Goal: Task Accomplishment & Management: Use online tool/utility

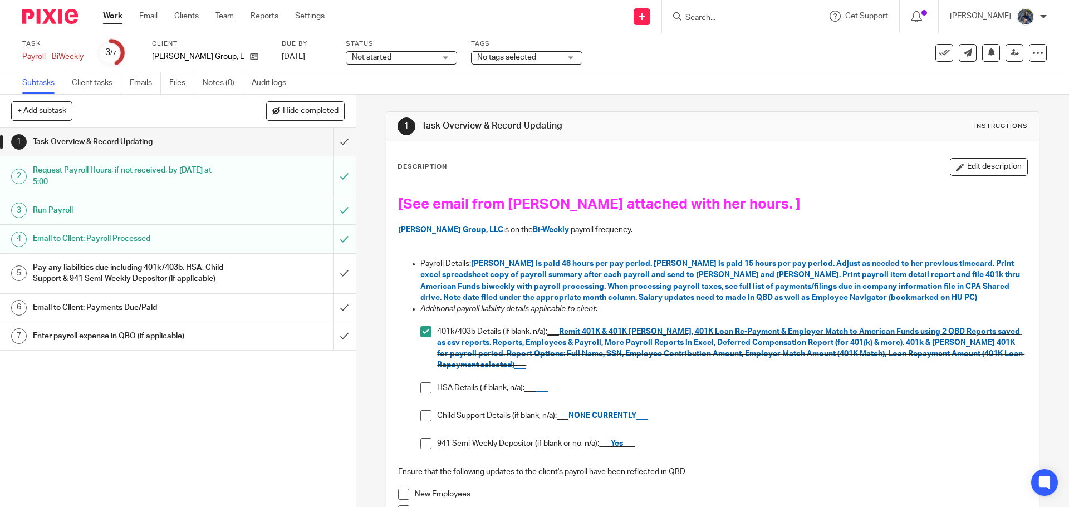
click at [422, 389] on span at bounding box center [425, 388] width 11 height 11
click at [420, 418] on span at bounding box center [425, 415] width 11 height 11
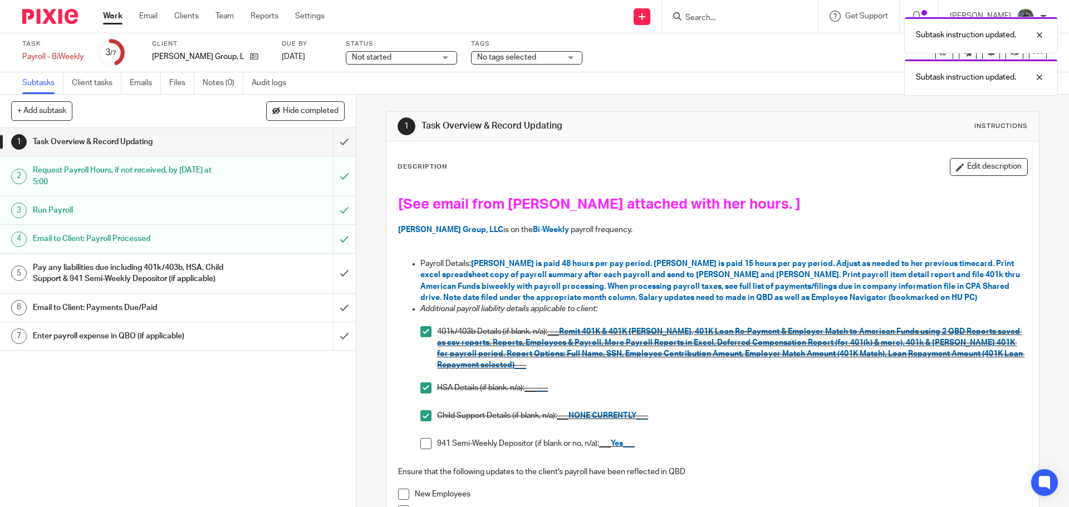
click at [421, 440] on span at bounding box center [425, 443] width 11 height 11
click at [333, 281] on input "submit" at bounding box center [178, 274] width 356 height 40
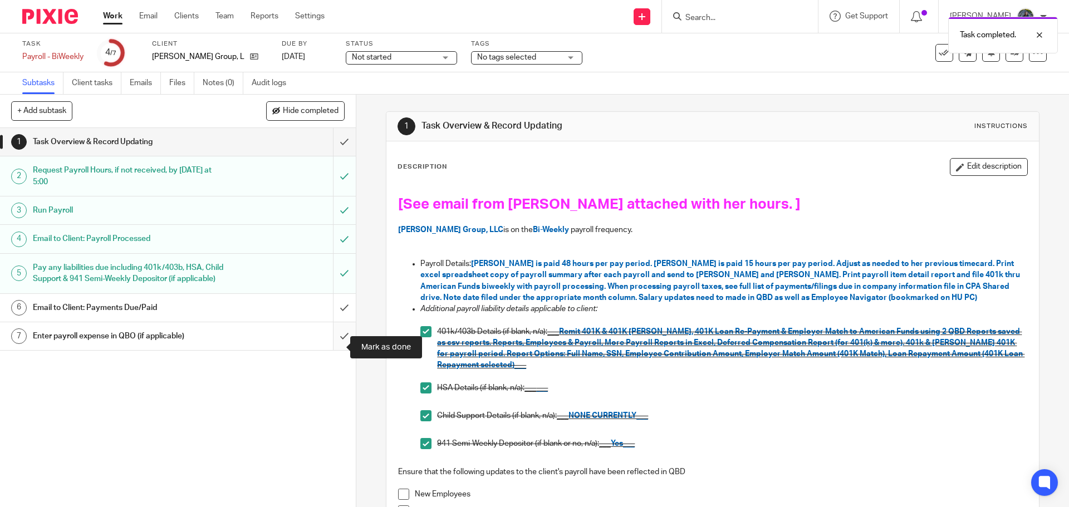
click at [339, 340] on input "submit" at bounding box center [178, 336] width 356 height 28
click at [1042, 36] on div at bounding box center [1031, 34] width 30 height 13
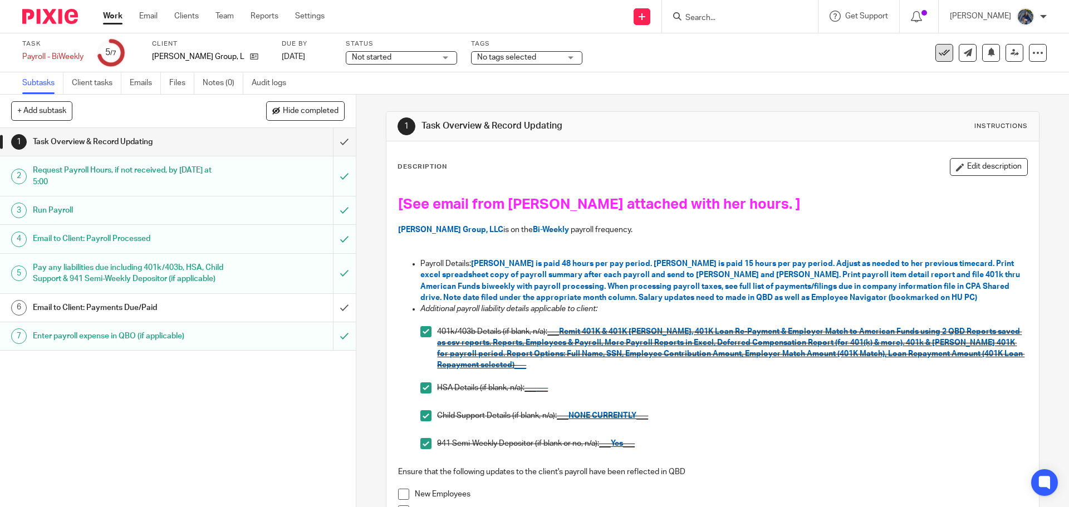
click at [939, 53] on icon at bounding box center [944, 52] width 11 height 11
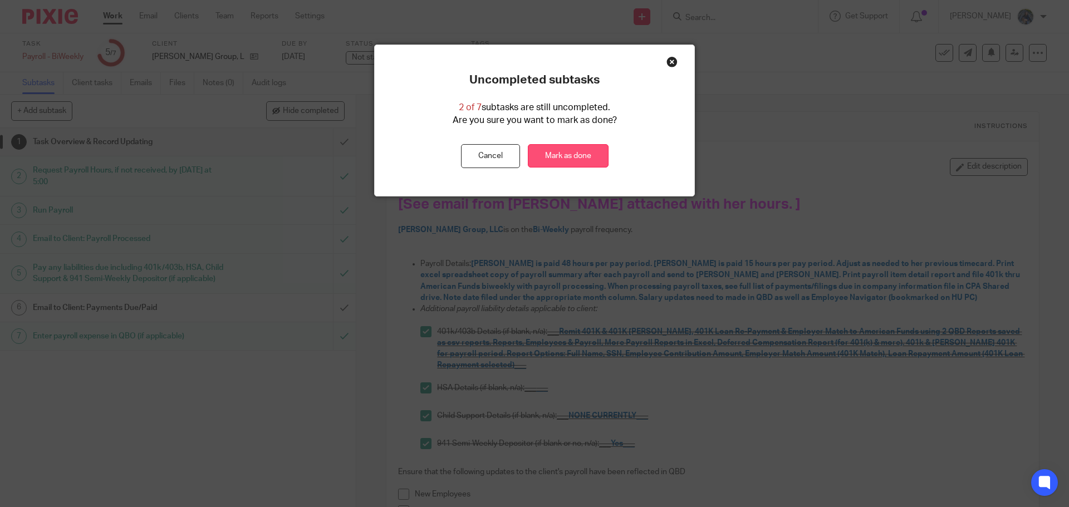
click at [570, 161] on link "Mark as done" at bounding box center [568, 156] width 81 height 24
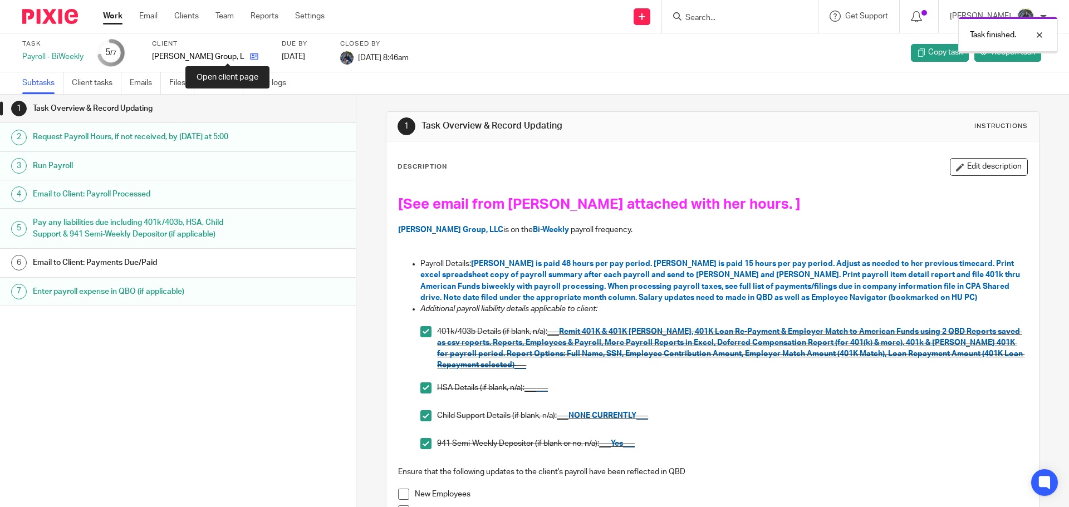
click at [250, 56] on icon at bounding box center [254, 56] width 8 height 8
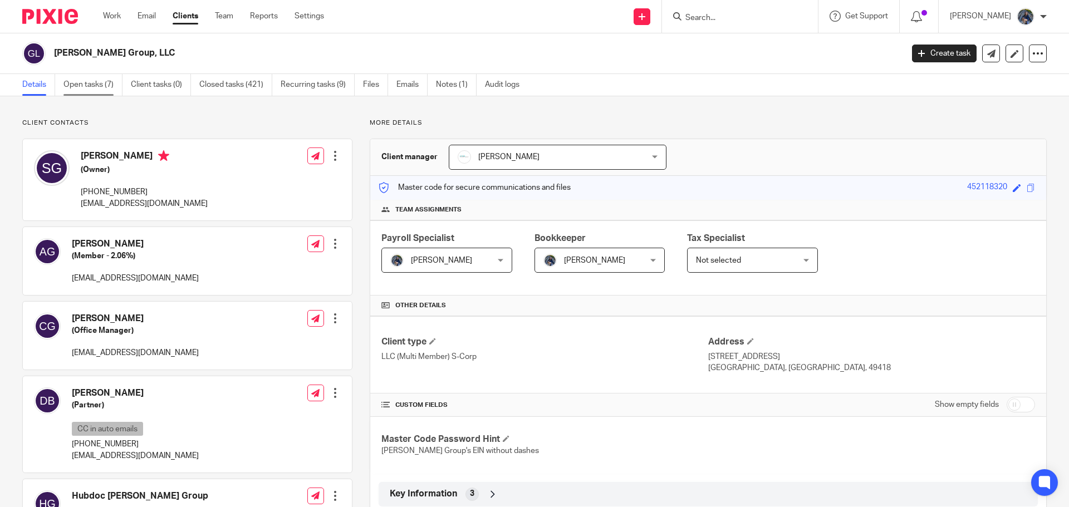
click at [85, 84] on link "Open tasks (7)" at bounding box center [92, 85] width 59 height 22
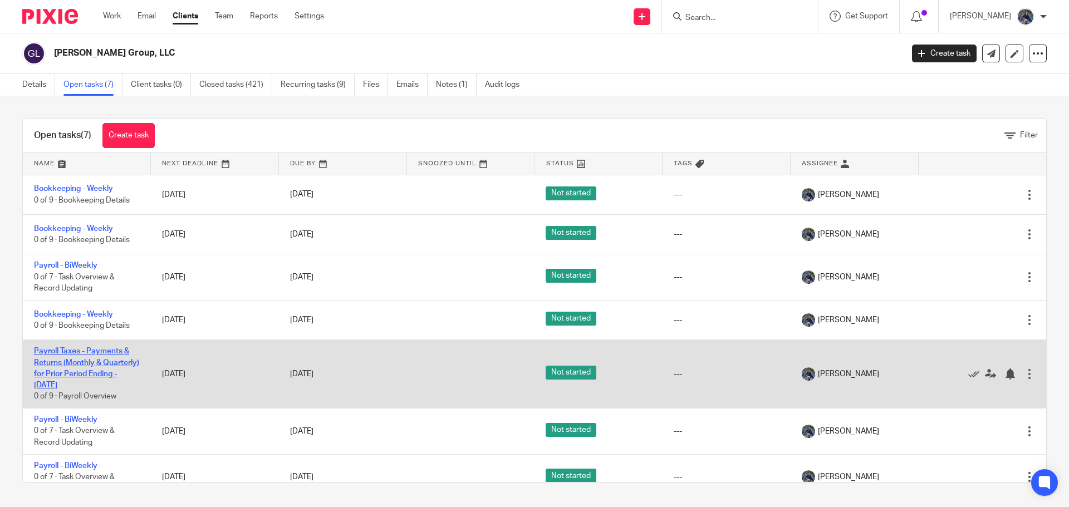
click at [76, 354] on link "Payroll Taxes - Payments & Returns (Monthly & Quarterly) for Prior Period Endin…" at bounding box center [86, 368] width 105 height 42
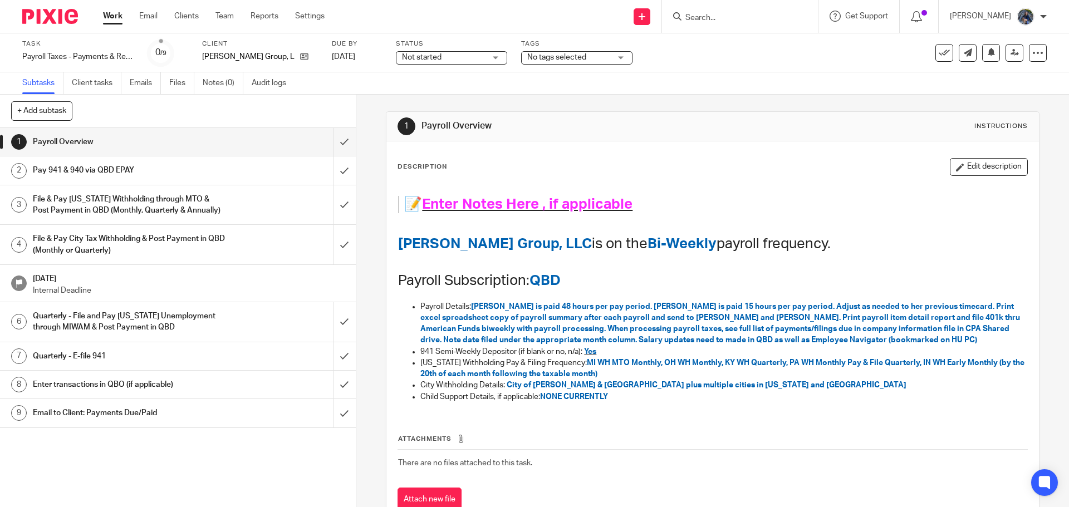
click at [209, 248] on h1 "File & Pay City Tax Withholding & Post Payment in QBD (Monthly or Quarterly)" at bounding box center [129, 245] width 193 height 28
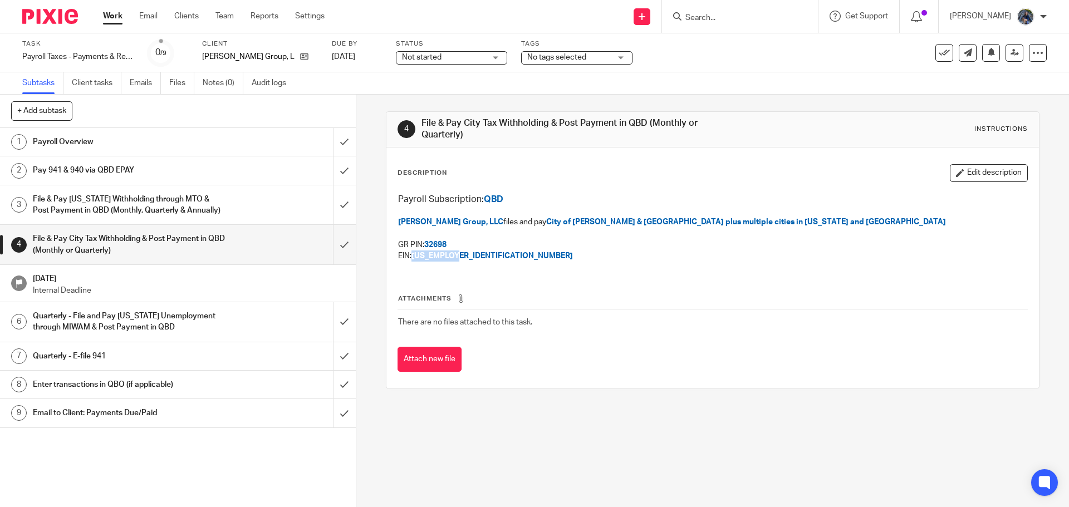
drag, startPoint x: 411, startPoint y: 257, endPoint x: 454, endPoint y: 260, distance: 43.6
click at [454, 260] on span "[US_EMPLOYER_IDENTIFICATION_NUMBER]" at bounding box center [491, 256] width 161 height 8
copy span "[US_EMPLOYER_IDENTIFICATION_NUMBER]"
